Goal: Transaction & Acquisition: Download file/media

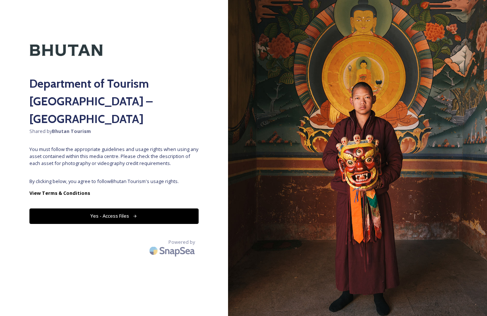
click at [120, 208] on button "Yes - Access Files" at bounding box center [113, 215] width 169 height 15
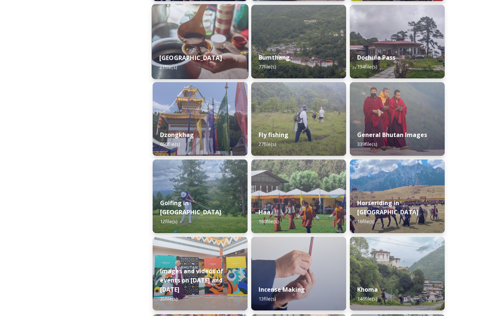
scroll to position [274, 0]
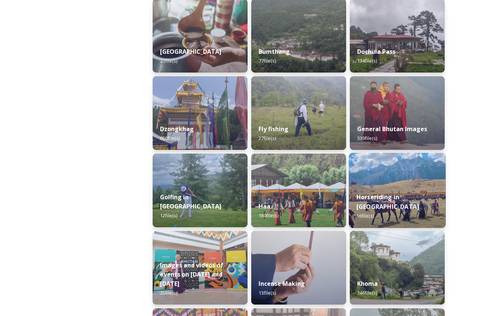
click at [394, 201] on div "Horseriding in [GEOGRAPHIC_DATA] 16 file(s)" at bounding box center [397, 206] width 97 height 43
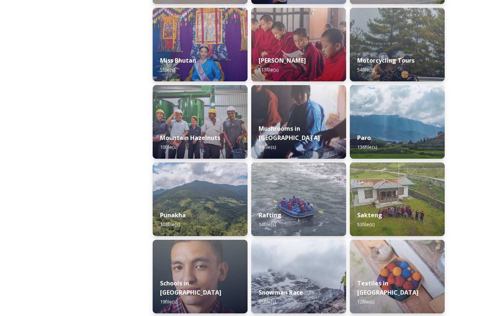
scroll to position [587, 0]
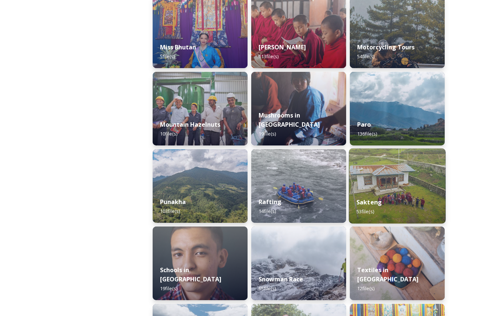
click at [389, 190] on div "Sakteng 53 file(s)" at bounding box center [397, 206] width 97 height 33
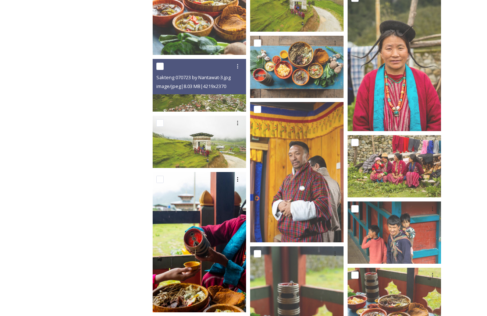
scroll to position [436, 0]
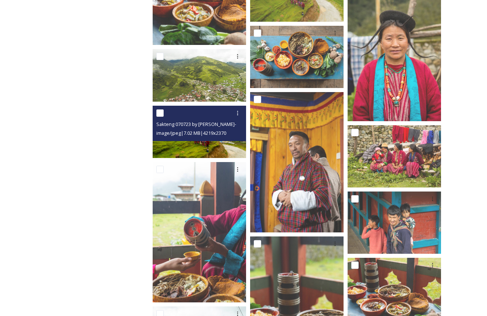
click at [212, 134] on span "image/jpeg | 7.02 MB | 4219 x 2370" at bounding box center [191, 133] width 70 height 7
click at [205, 136] on span "image/jpeg | 7.02 MB | 4219 x 2370" at bounding box center [191, 133] width 70 height 7
click at [209, 145] on img at bounding box center [200, 132] width 94 height 53
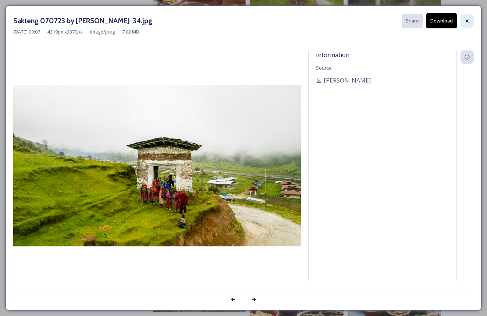
click at [469, 21] on icon at bounding box center [468, 21] width 6 height 6
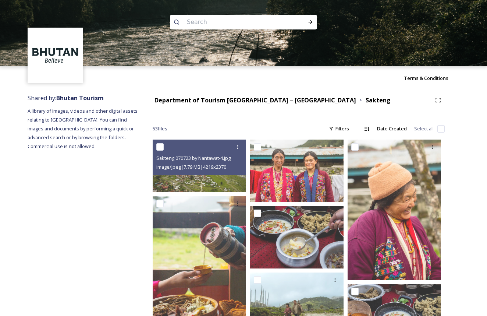
scroll to position [0, 0]
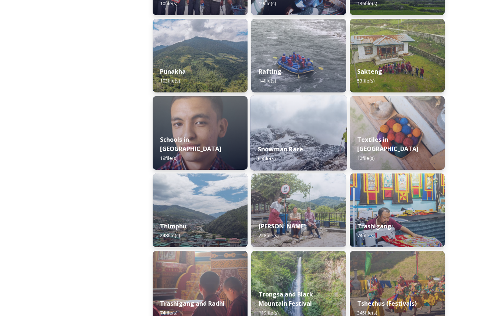
scroll to position [722, 0]
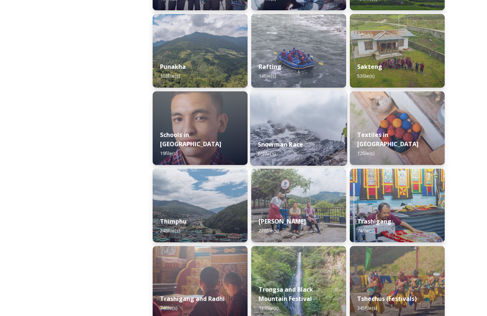
click at [290, 121] on img at bounding box center [298, 128] width 97 height 75
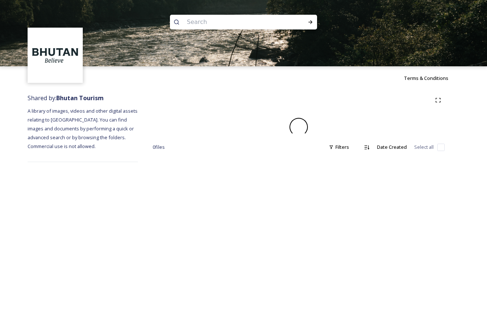
click at [300, 128] on span at bounding box center [299, 127] width 24 height 24
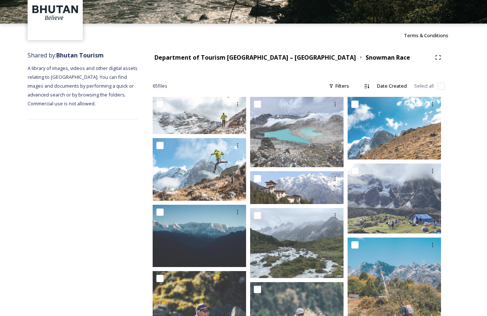
scroll to position [42, 0]
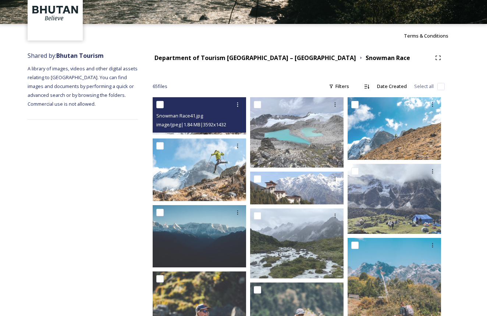
click at [215, 119] on div "Snowman Race41.jpg" at bounding box center [200, 115] width 88 height 9
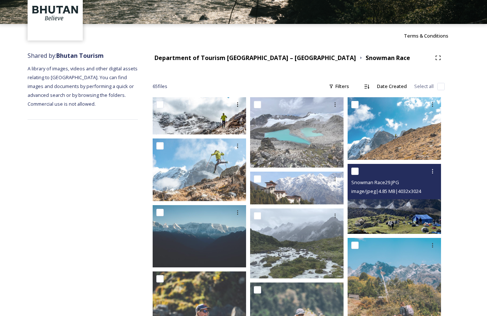
click at [413, 220] on img at bounding box center [395, 199] width 94 height 70
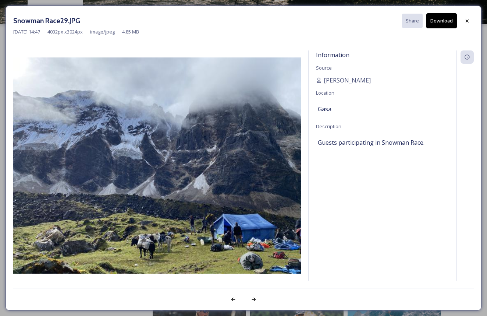
click at [445, 18] on button "Download" at bounding box center [442, 20] width 31 height 15
